Goal: Complete application form: Complete application form

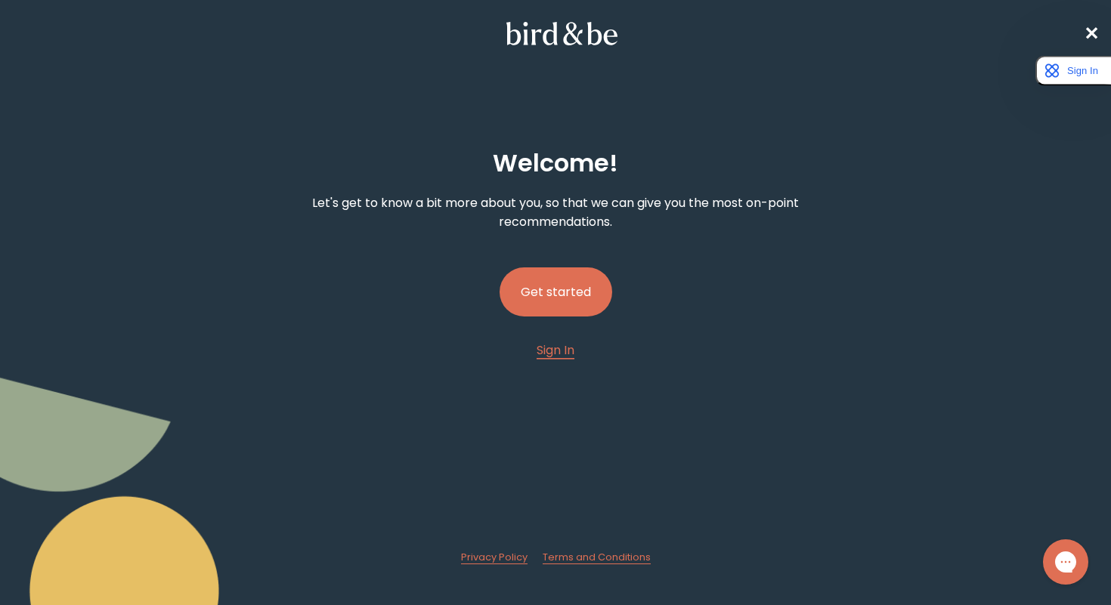
click at [567, 295] on button "Get started" at bounding box center [555, 291] width 113 height 49
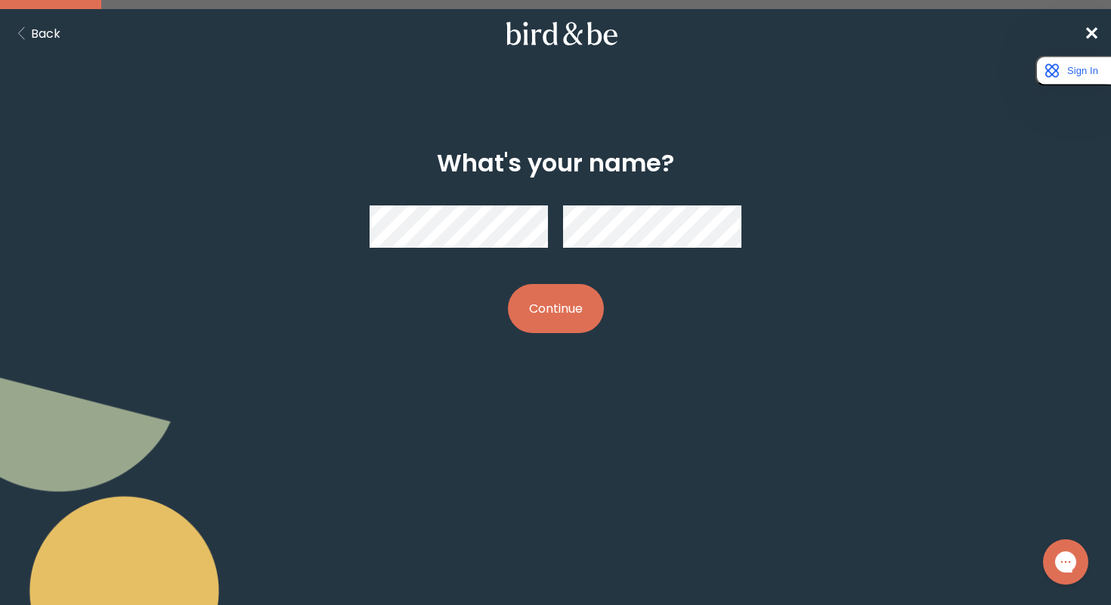
click at [544, 310] on button "Continue" at bounding box center [556, 308] width 96 height 49
click at [553, 313] on button "Continue" at bounding box center [556, 308] width 96 height 49
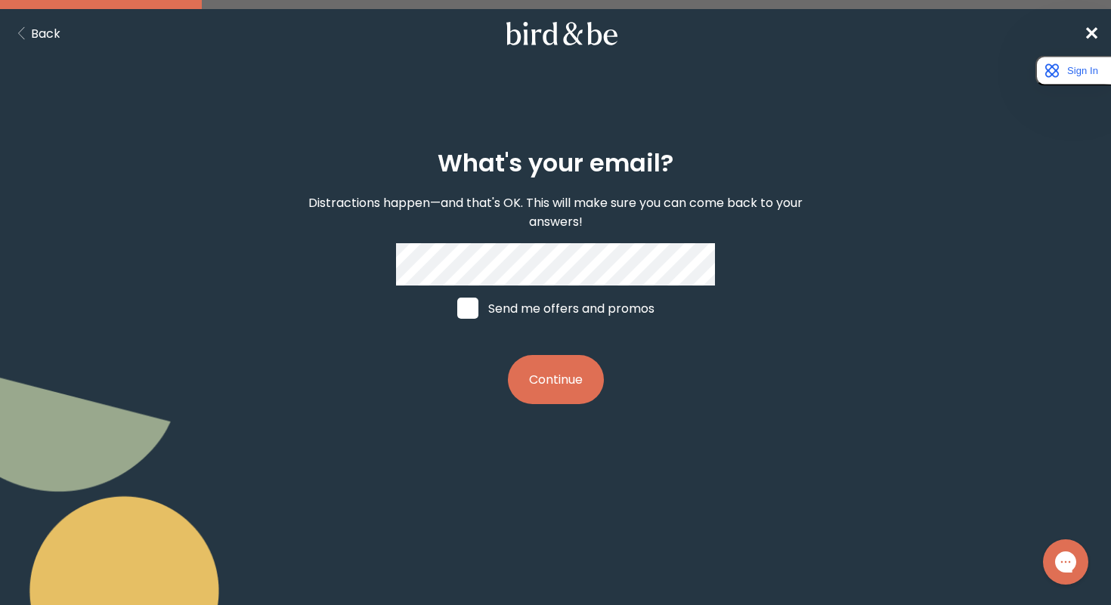
click at [515, 295] on label "Send me offers and promos" at bounding box center [556, 308] width 226 height 45
click at [457, 308] on input "Send me offers and promos" at bounding box center [456, 308] width 1 height 1
checkbox input "true"
click at [570, 362] on button "Continue" at bounding box center [556, 379] width 96 height 49
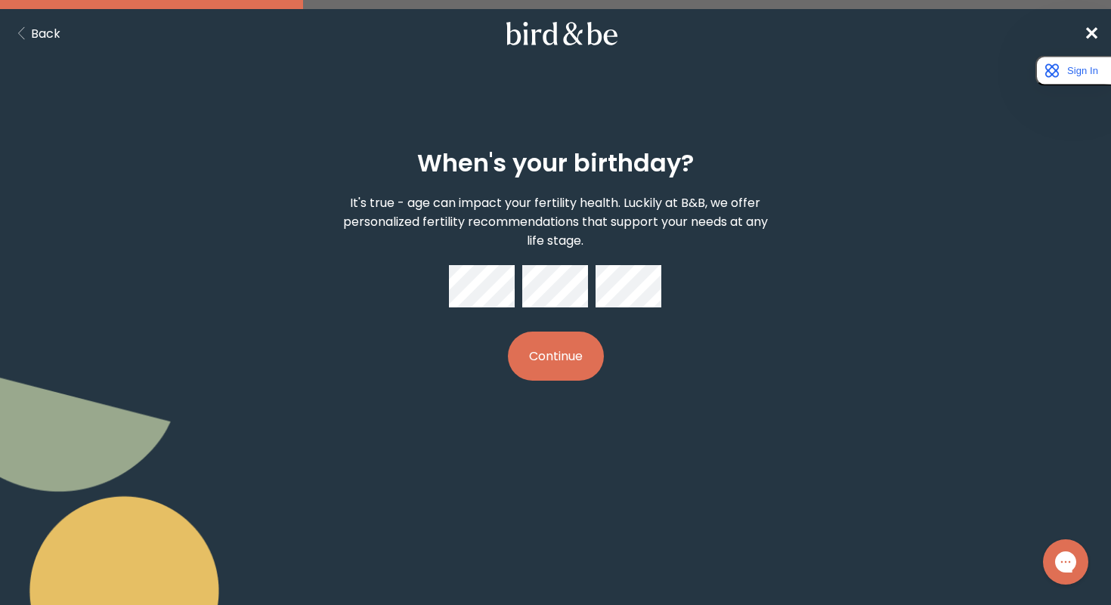
click at [508, 332] on button "Continue" at bounding box center [556, 356] width 96 height 49
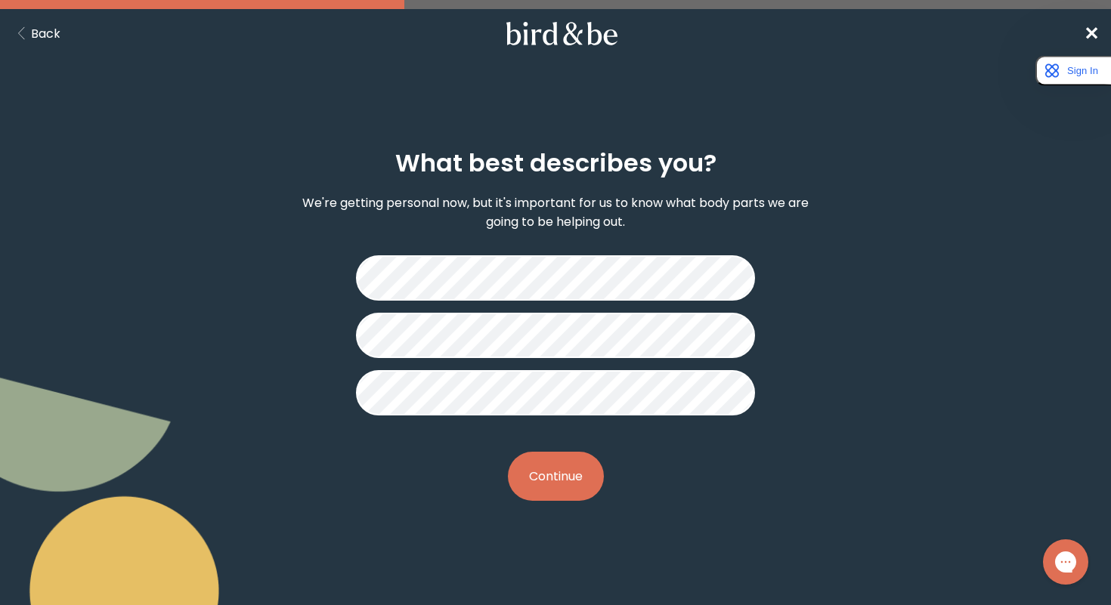
click at [570, 485] on button "Continue" at bounding box center [556, 476] width 96 height 49
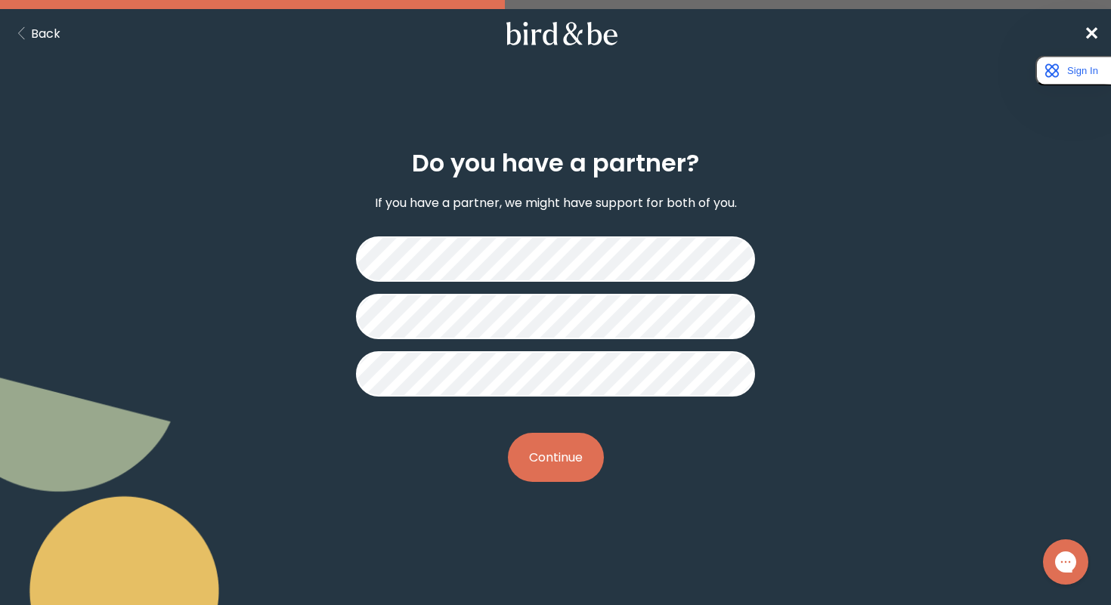
click at [541, 463] on button "Continue" at bounding box center [556, 457] width 96 height 49
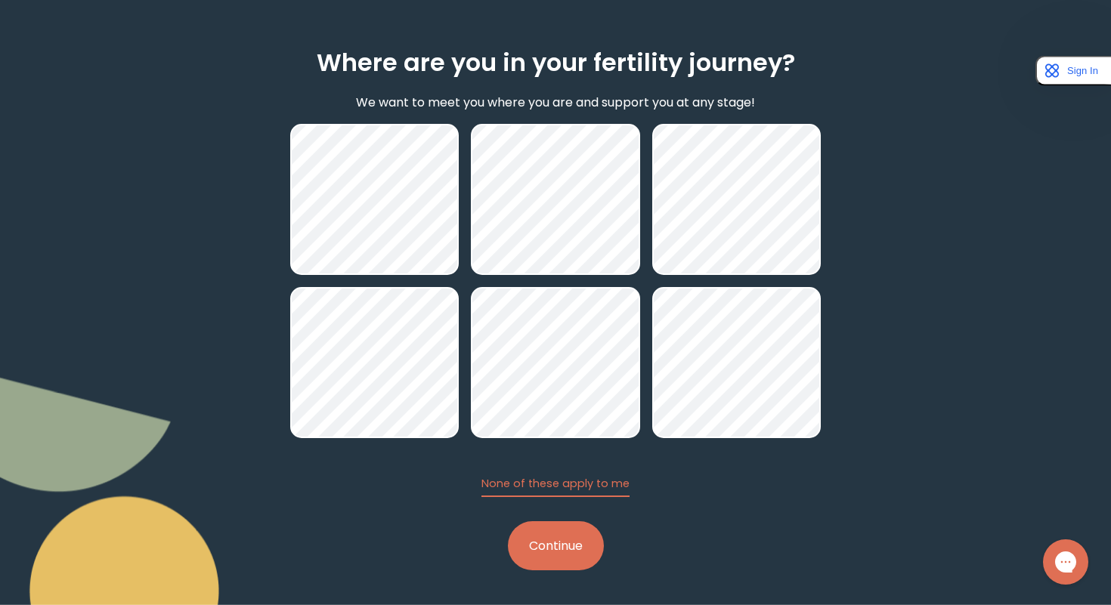
scroll to position [100, 0]
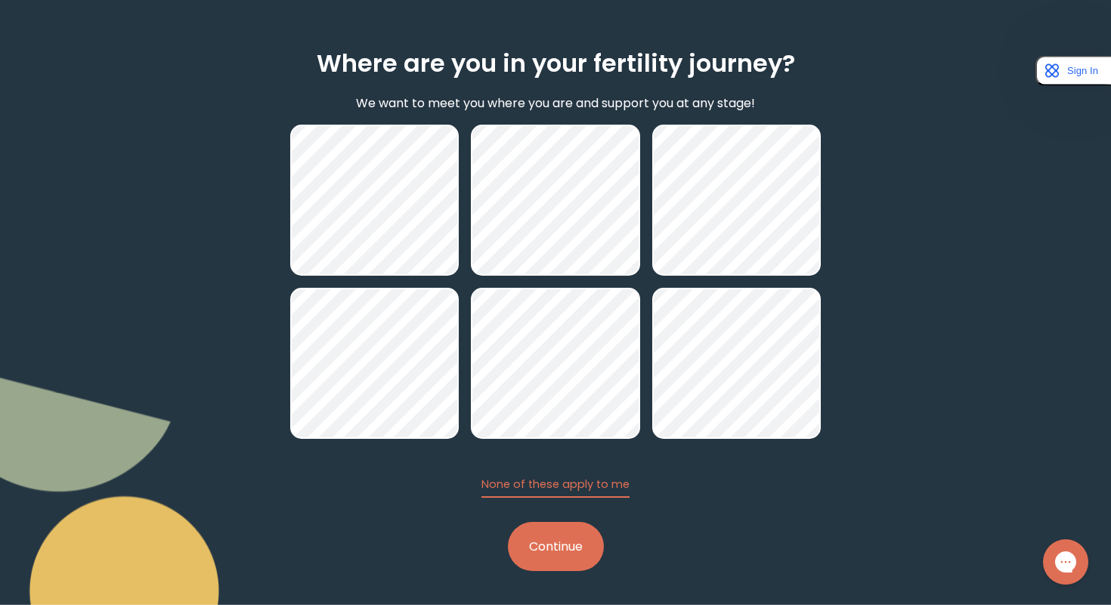
click at [566, 530] on button "Continue" at bounding box center [556, 546] width 96 height 49
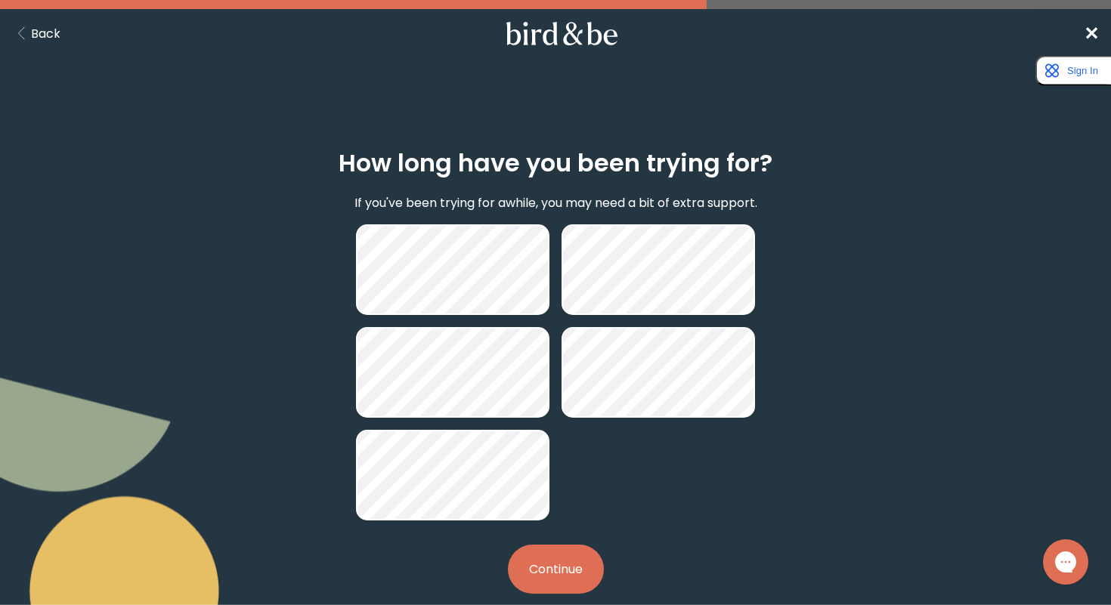
scroll to position [23, 0]
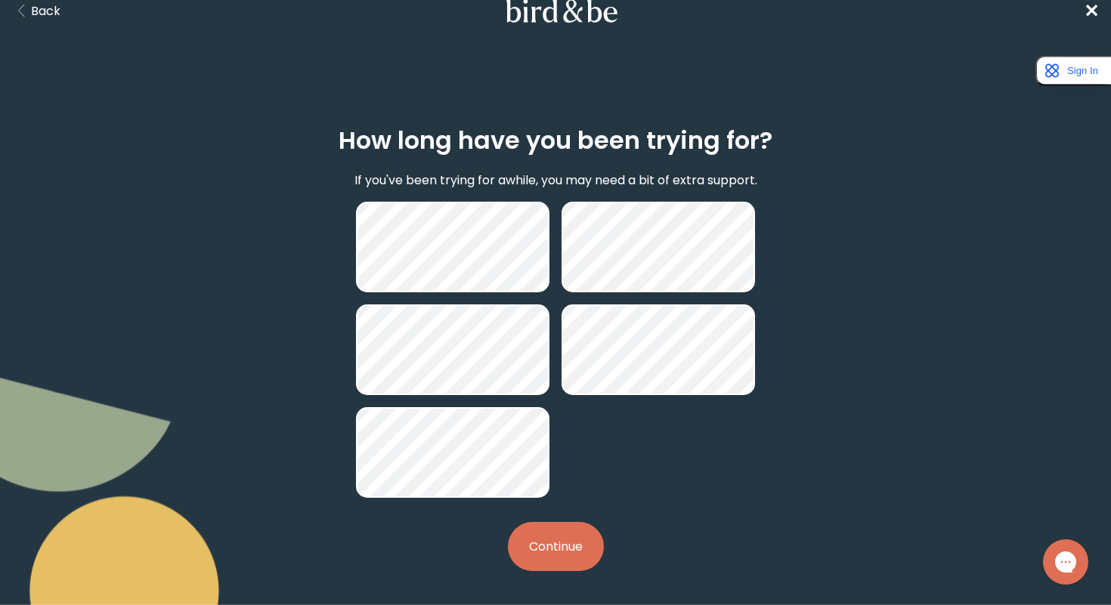
click at [581, 522] on button "Continue" at bounding box center [556, 546] width 96 height 49
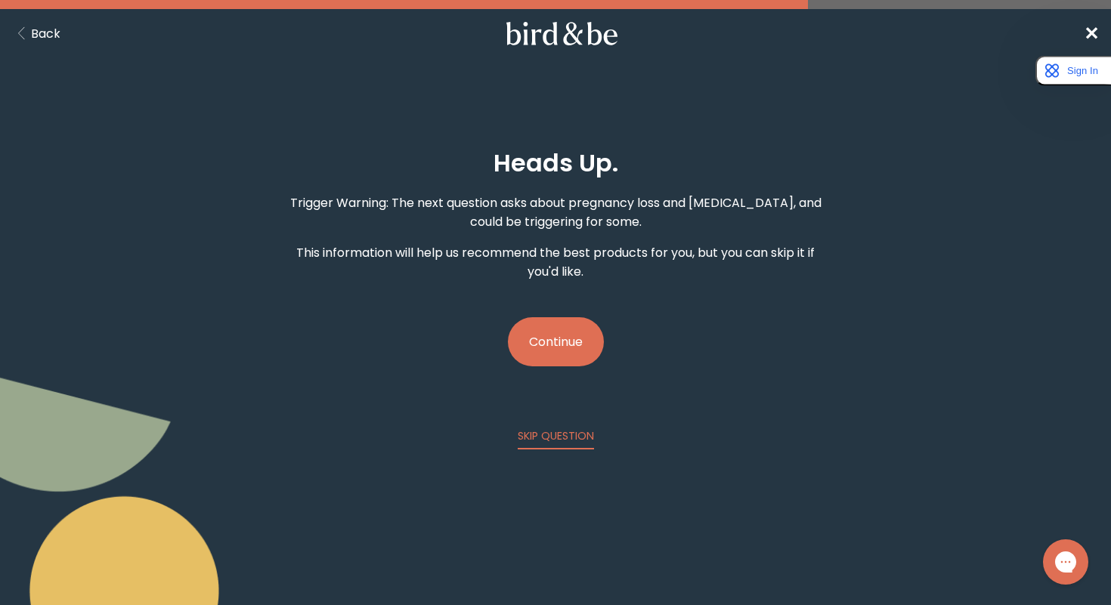
click at [555, 320] on button "Continue" at bounding box center [556, 341] width 96 height 49
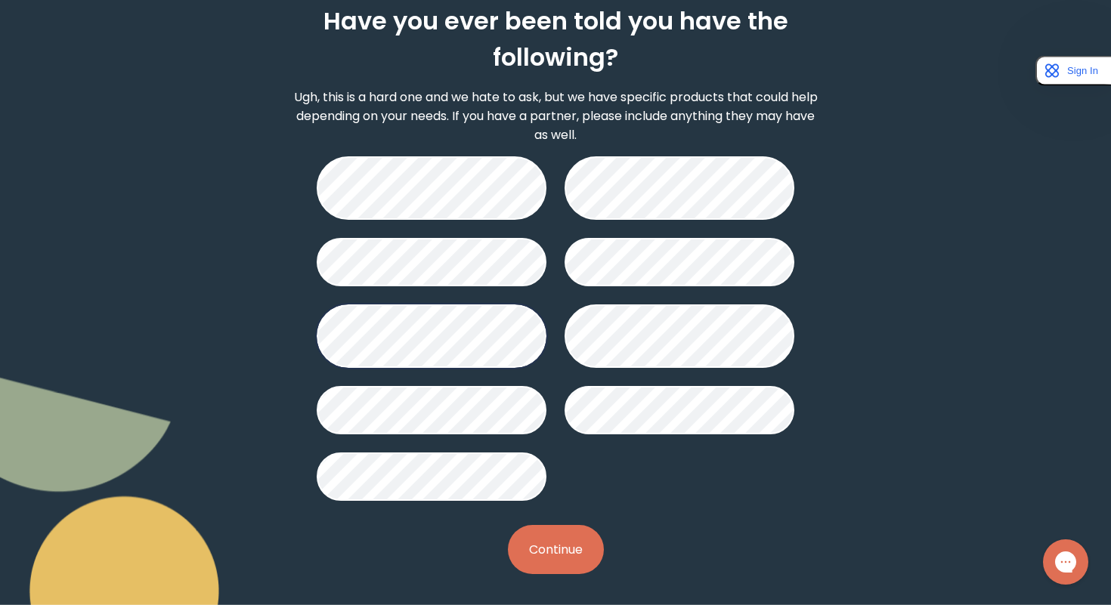
scroll to position [144, 0]
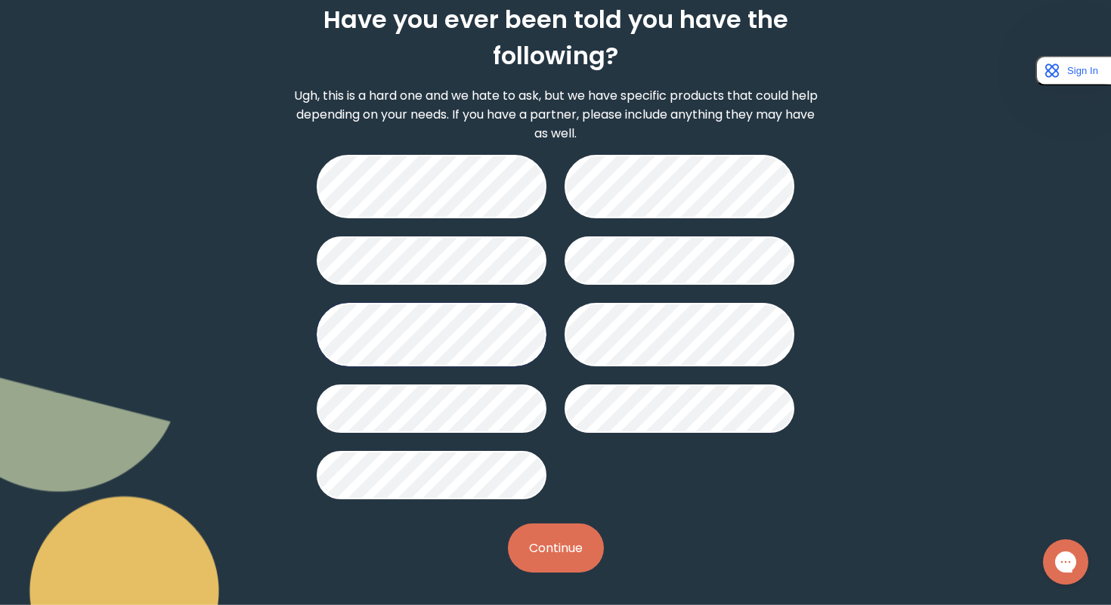
click at [565, 542] on button "Continue" at bounding box center [556, 548] width 96 height 49
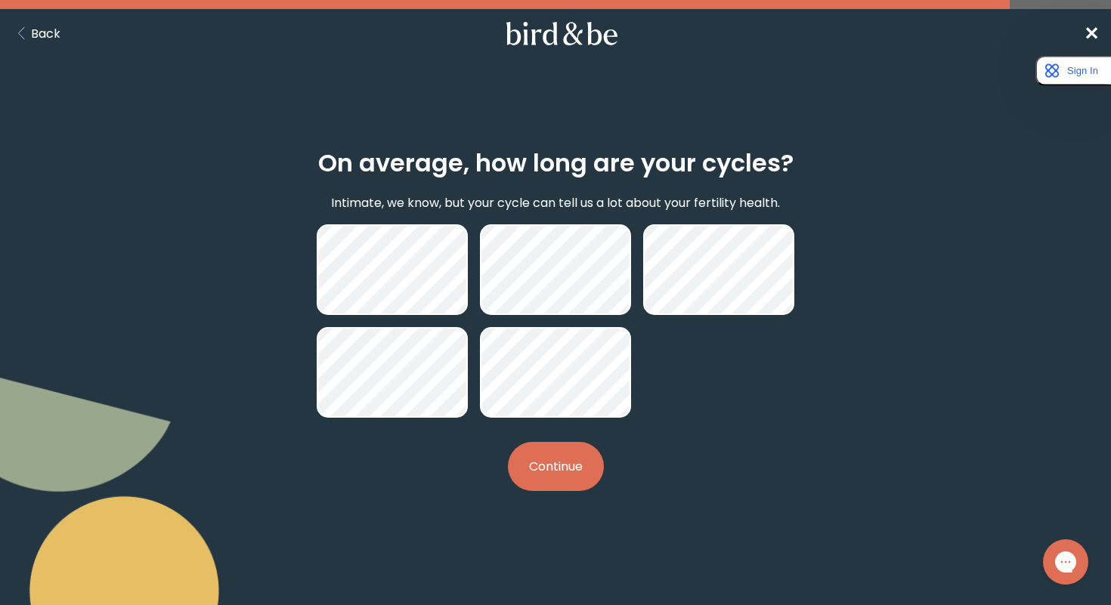
click at [564, 466] on button "Continue" at bounding box center [556, 466] width 96 height 49
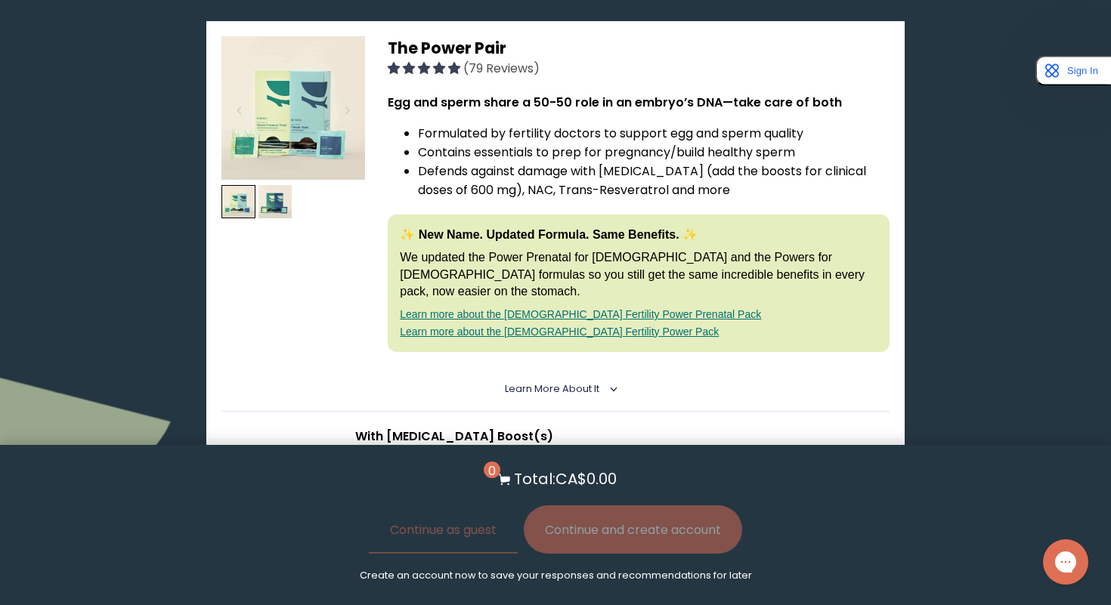
scroll to position [937, 0]
